Goal: Task Accomplishment & Management: Complete application form

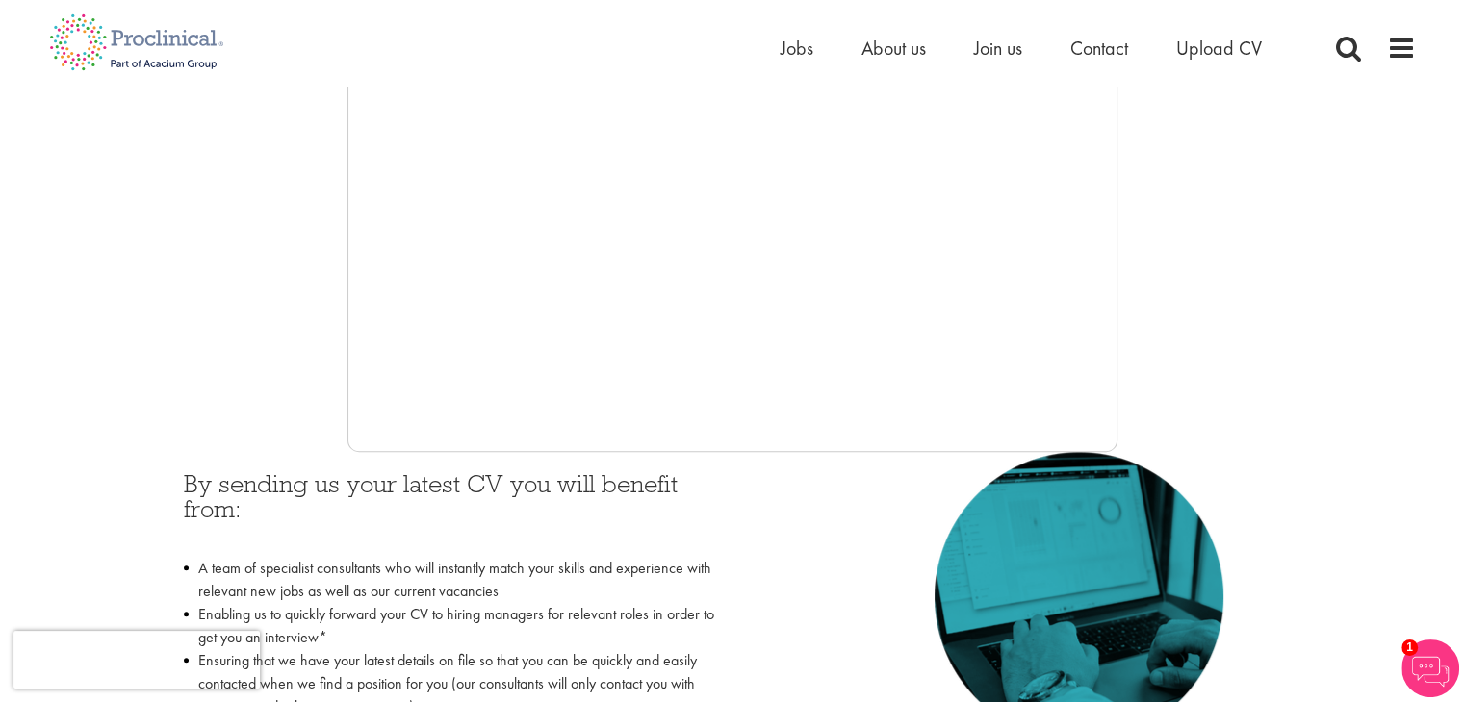
scroll to position [543, 0]
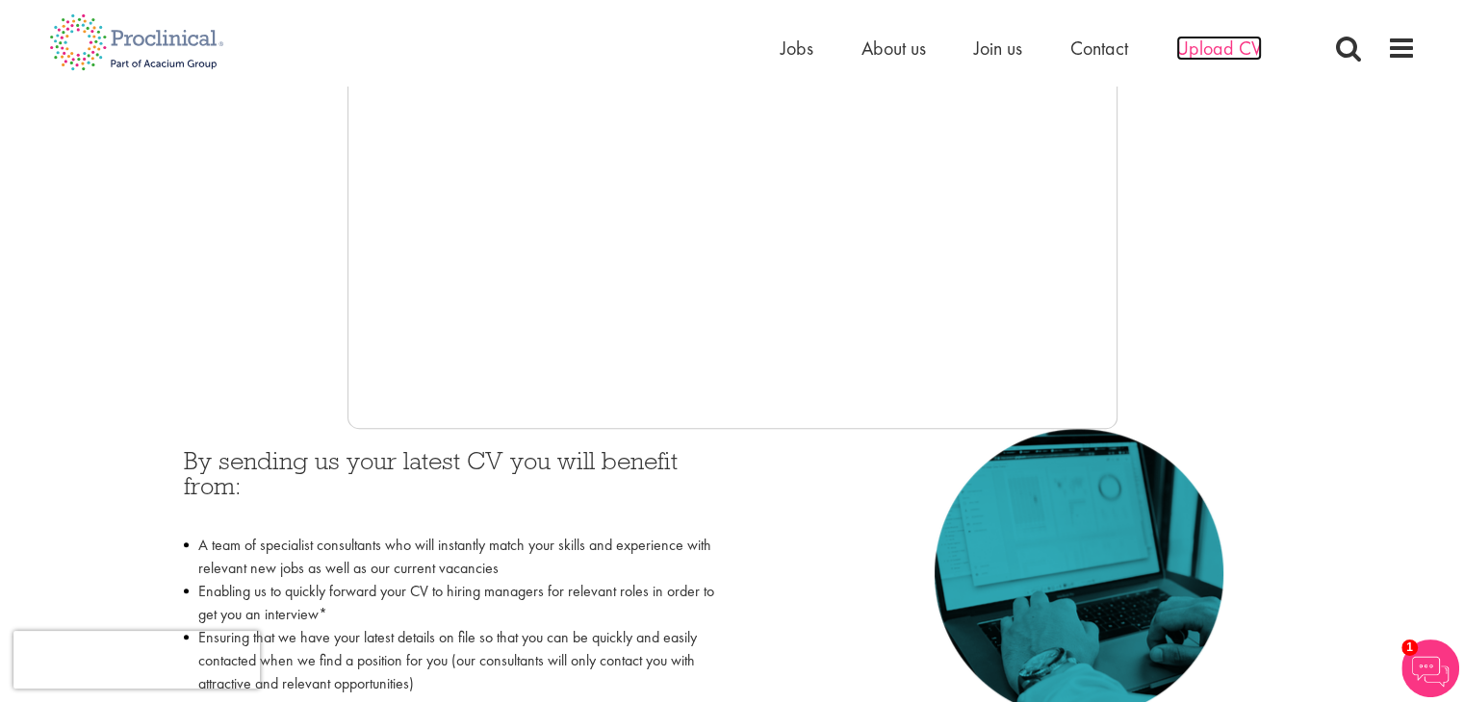
click at [1196, 55] on span "Upload CV" at bounding box center [1219, 48] width 86 height 25
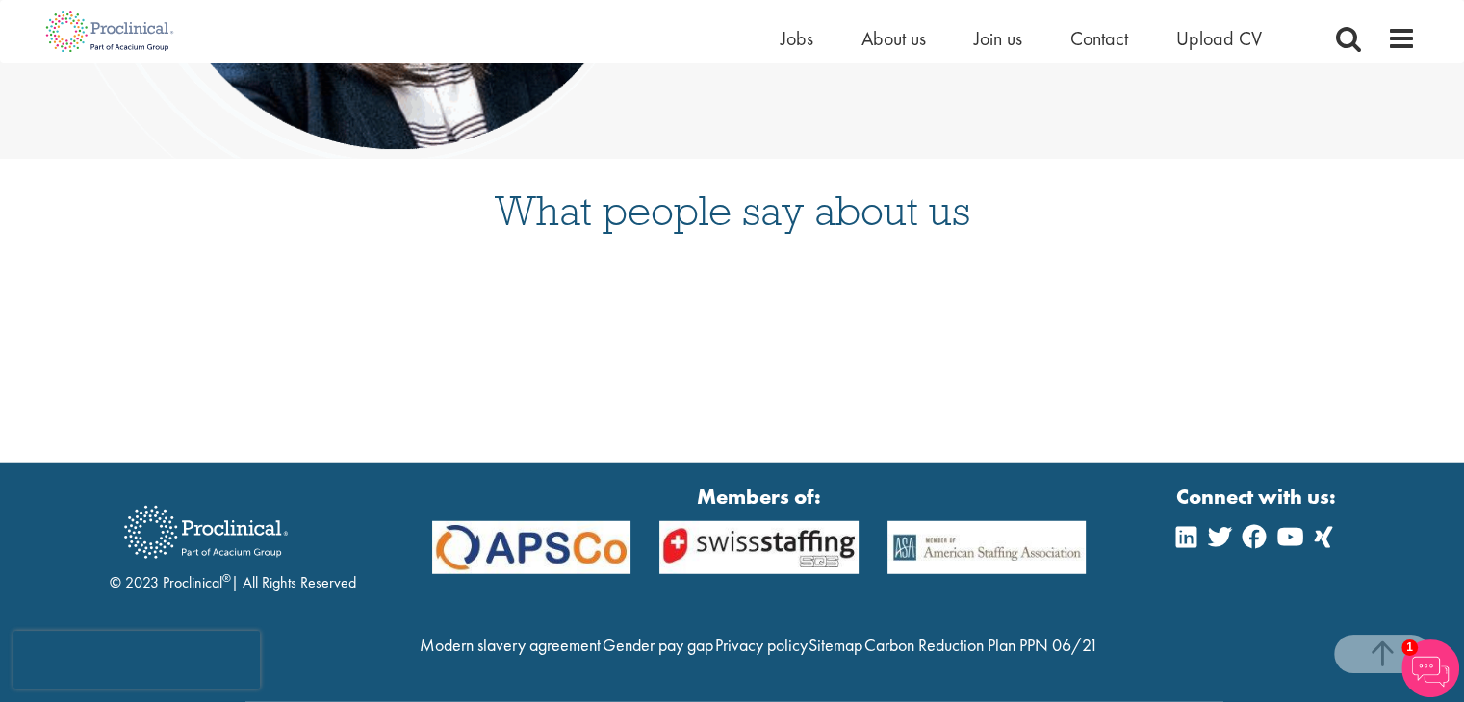
scroll to position [4957, 0]
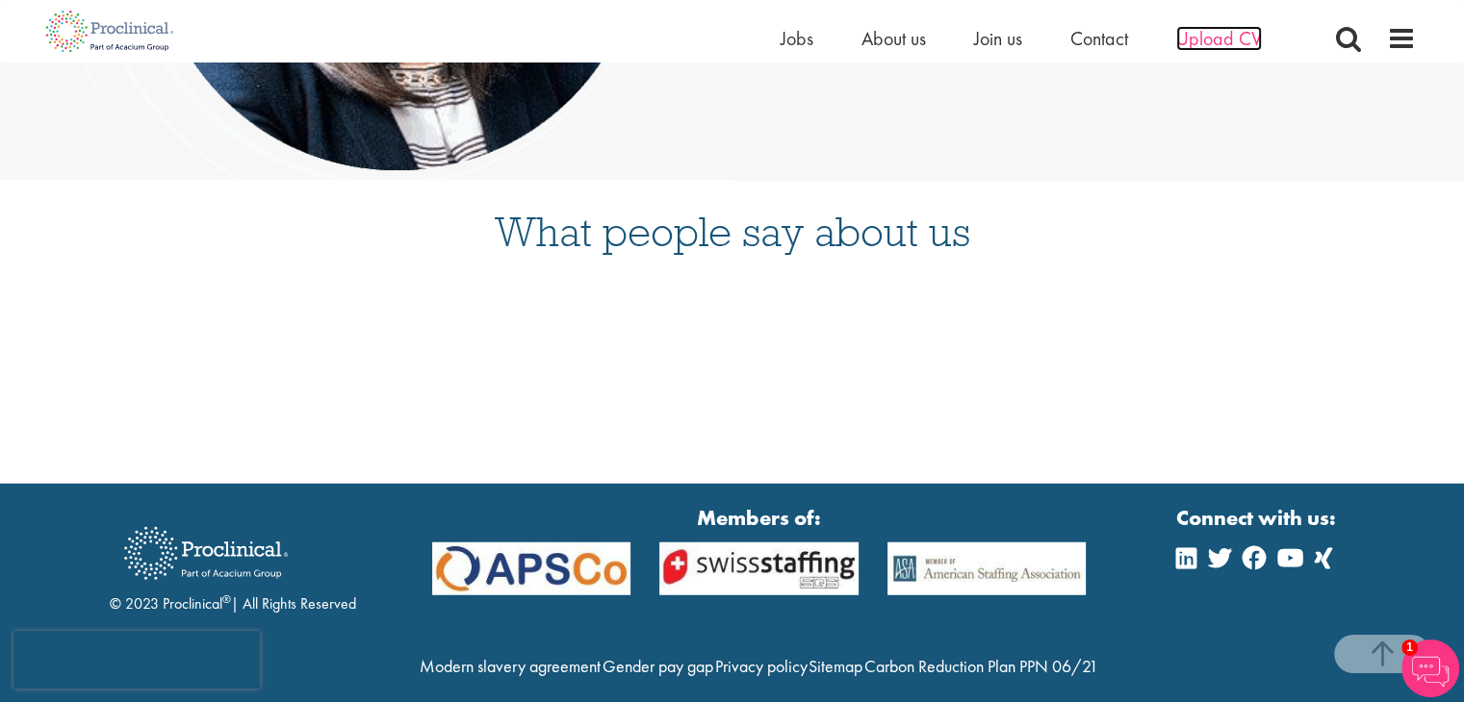
click at [1214, 46] on span "Upload CV" at bounding box center [1219, 38] width 86 height 25
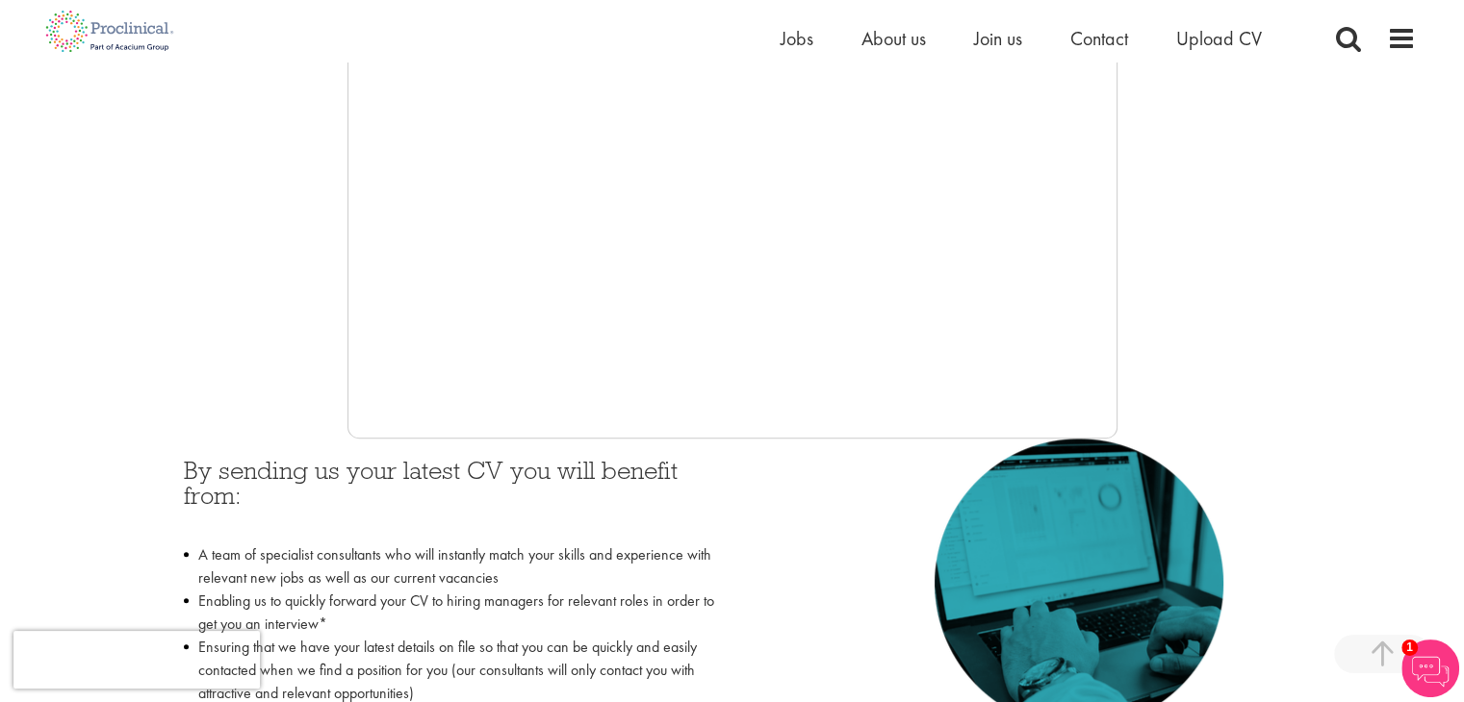
scroll to position [539, 0]
